Goal: Task Accomplishment & Management: Manage account settings

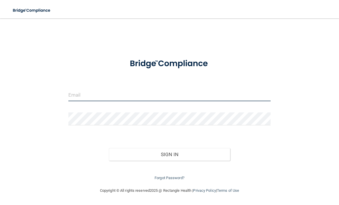
click at [85, 98] on input "email" at bounding box center [169, 94] width 202 height 13
type input "[EMAIL_ADDRESS][DOMAIN_NAME]"
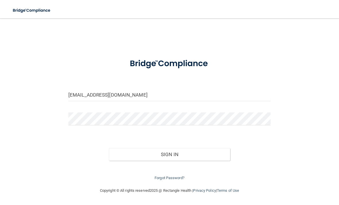
click at [91, 110] on form "[EMAIL_ADDRESS][DOMAIN_NAME] Invalid email/password. You don't have permission …" at bounding box center [169, 117] width 202 height 128
click at [169, 153] on button "Sign In" at bounding box center [169, 154] width 121 height 13
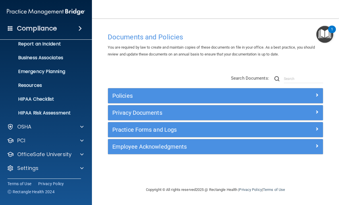
scroll to position [34, 0]
click at [37, 171] on p "Settings" at bounding box center [27, 168] width 21 height 7
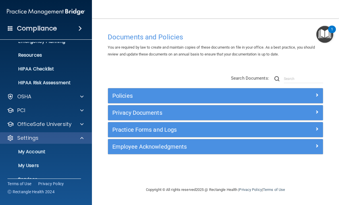
scroll to position [67, 0]
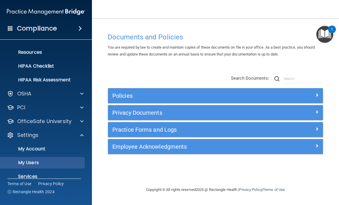
click at [32, 163] on p "My Users" at bounding box center [43, 163] width 78 height 6
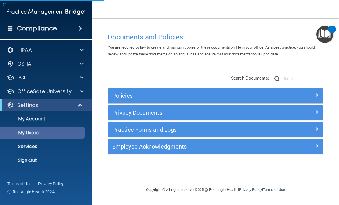
select select "20"
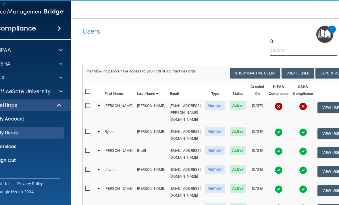
click at [296, 51] on input "text" at bounding box center [304, 50] width 68 height 11
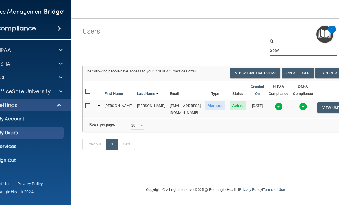
type input "Stev"
click at [91, 106] on input "checkbox" at bounding box center [88, 105] width 7 height 5
checkbox input "true"
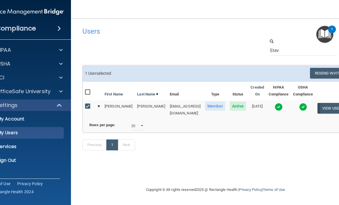
click at [327, 111] on button "View User" at bounding box center [332, 108] width 28 height 11
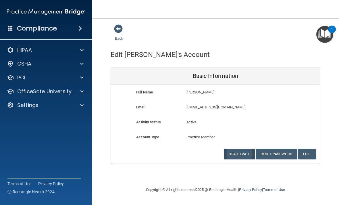
click at [245, 152] on button "Deactivate" at bounding box center [239, 154] width 31 height 11
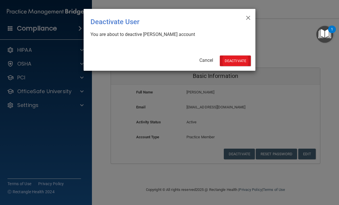
click at [243, 62] on button "Deactivate" at bounding box center [235, 60] width 31 height 11
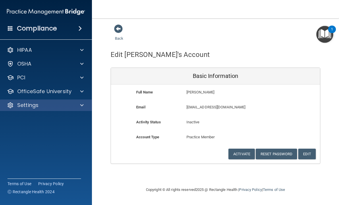
click at [43, 106] on div "Settings" at bounding box center [38, 105] width 71 height 7
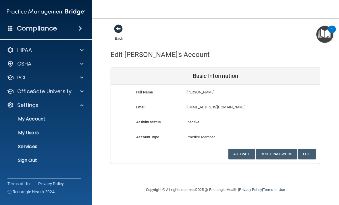
click at [119, 33] on span at bounding box center [118, 28] width 9 height 9
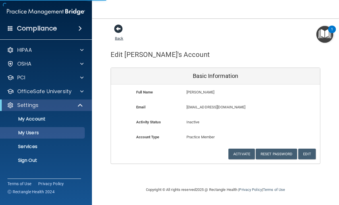
select select "20"
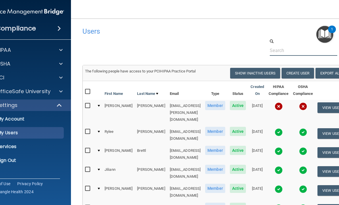
click at [291, 53] on input "text" at bounding box center [304, 50] width 68 height 11
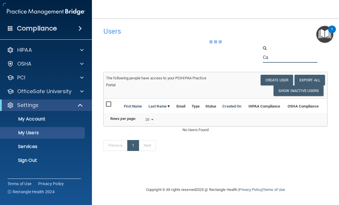
type input "C"
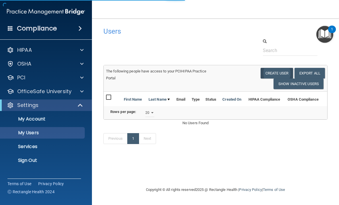
click at [273, 71] on button "Create User" at bounding box center [277, 73] width 32 height 11
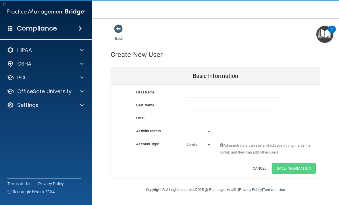
click at [210, 86] on div "First Name Last Name Email Activity Status Active Inactive Account Type Practic…" at bounding box center [215, 131] width 209 height 93
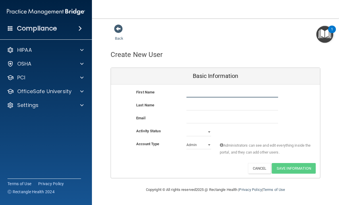
click at [210, 94] on input "text" at bounding box center [233, 93] width 92 height 9
type input "Catherine"
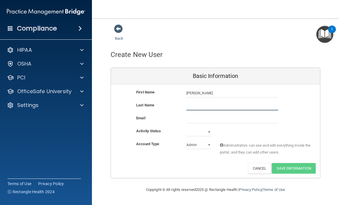
click at [208, 105] on input "text" at bounding box center [233, 106] width 92 height 9
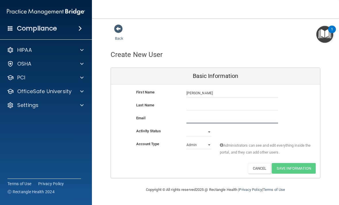
click at [197, 118] on input "email" at bounding box center [233, 119] width 92 height 9
type input "clayneb16@gmail.com"
click at [200, 128] on select "Active Inactive" at bounding box center [199, 132] width 25 height 9
select select "active"
click at [197, 147] on select "Admin Member" at bounding box center [199, 145] width 25 height 9
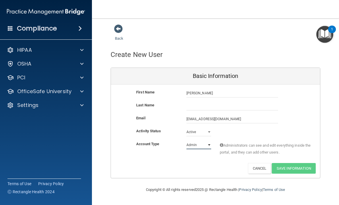
select select "practice_member"
click at [194, 104] on input "text" at bounding box center [233, 106] width 92 height 9
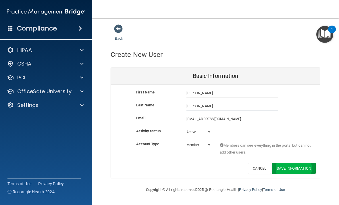
type input "Brogno"
click at [299, 164] on button "Save Information" at bounding box center [294, 168] width 44 height 11
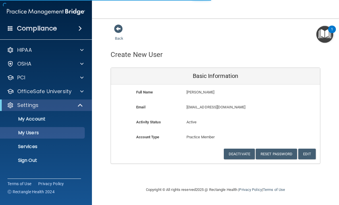
select select "20"
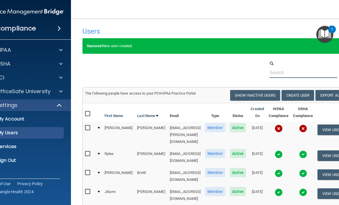
click at [291, 72] on input "text" at bounding box center [304, 72] width 68 height 11
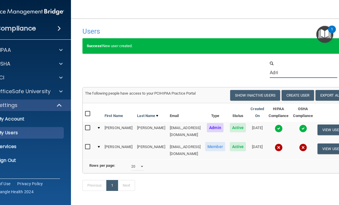
type input "Adri"
click at [91, 143] on label at bounding box center [88, 146] width 7 height 7
click at [91, 145] on input "checkbox" at bounding box center [88, 147] width 7 height 5
checkbox input "true"
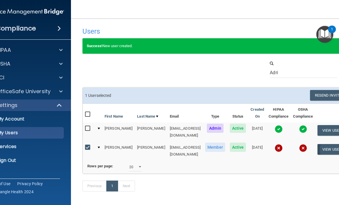
click at [326, 144] on button "View User" at bounding box center [332, 149] width 28 height 11
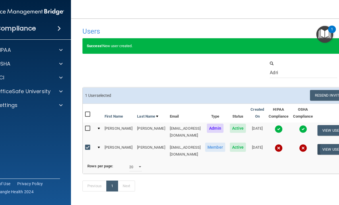
scroll to position [0, 2]
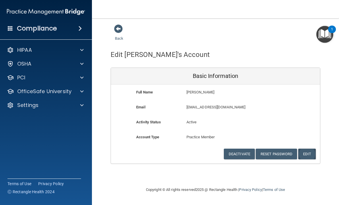
click at [312, 151] on button "Edit" at bounding box center [307, 154] width 18 height 11
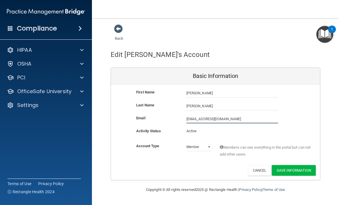
click at [258, 119] on input "adriannaperez0802@icloud.com" at bounding box center [233, 119] width 92 height 9
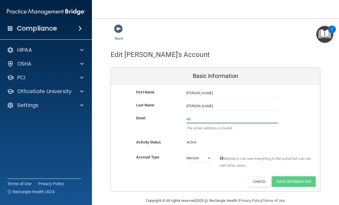
type input "a"
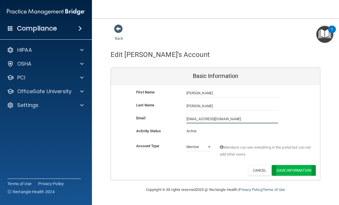
type input "ap3877072@gmail.com"
click at [298, 167] on button "Save Information" at bounding box center [294, 170] width 44 height 11
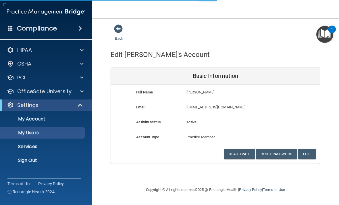
select select "20"
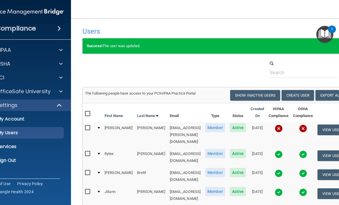
click at [294, 64] on div at bounding box center [307, 69] width 92 height 18
click at [302, 70] on input "text" at bounding box center [304, 72] width 68 height 11
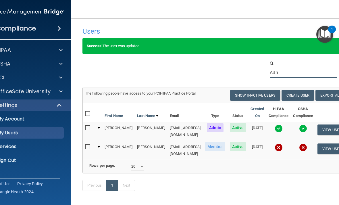
type input "Adri"
click at [86, 145] on input "checkbox" at bounding box center [88, 147] width 7 height 5
checkbox input "true"
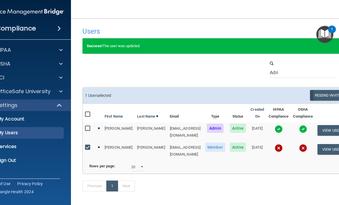
click at [327, 99] on button "Resend Invite" at bounding box center [328, 95] width 36 height 11
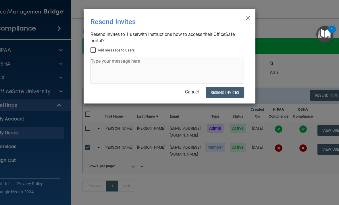
click at [96, 47] on label "Add message to users" at bounding box center [113, 50] width 44 height 7
click at [96, 48] on input "Add message to users" at bounding box center [94, 50] width 7 height 5
checkbox input "true"
click at [97, 67] on textarea at bounding box center [167, 70] width 153 height 27
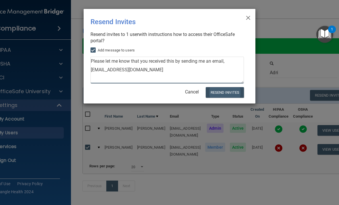
type textarea "Please let me know that you received this by sending me an email, swolf@clarity…"
click at [232, 91] on button "Resend Invites" at bounding box center [225, 92] width 38 height 11
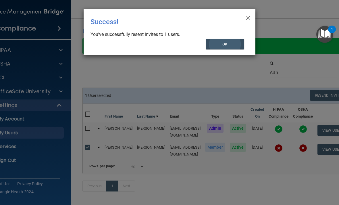
click at [230, 43] on button "OK" at bounding box center [225, 44] width 39 height 11
